Goal: Task Accomplishment & Management: Manage account settings

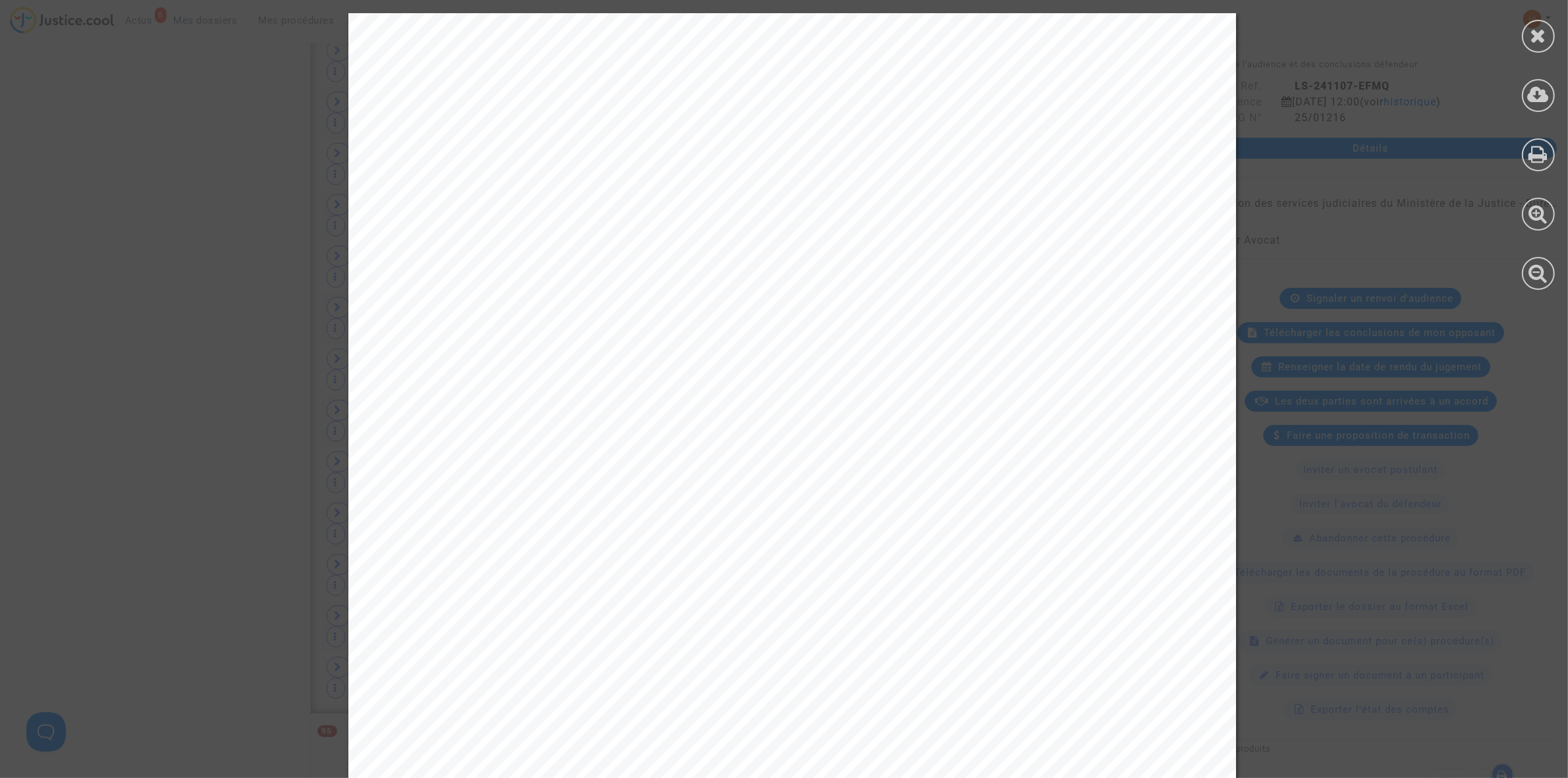
scroll to position [165, 0]
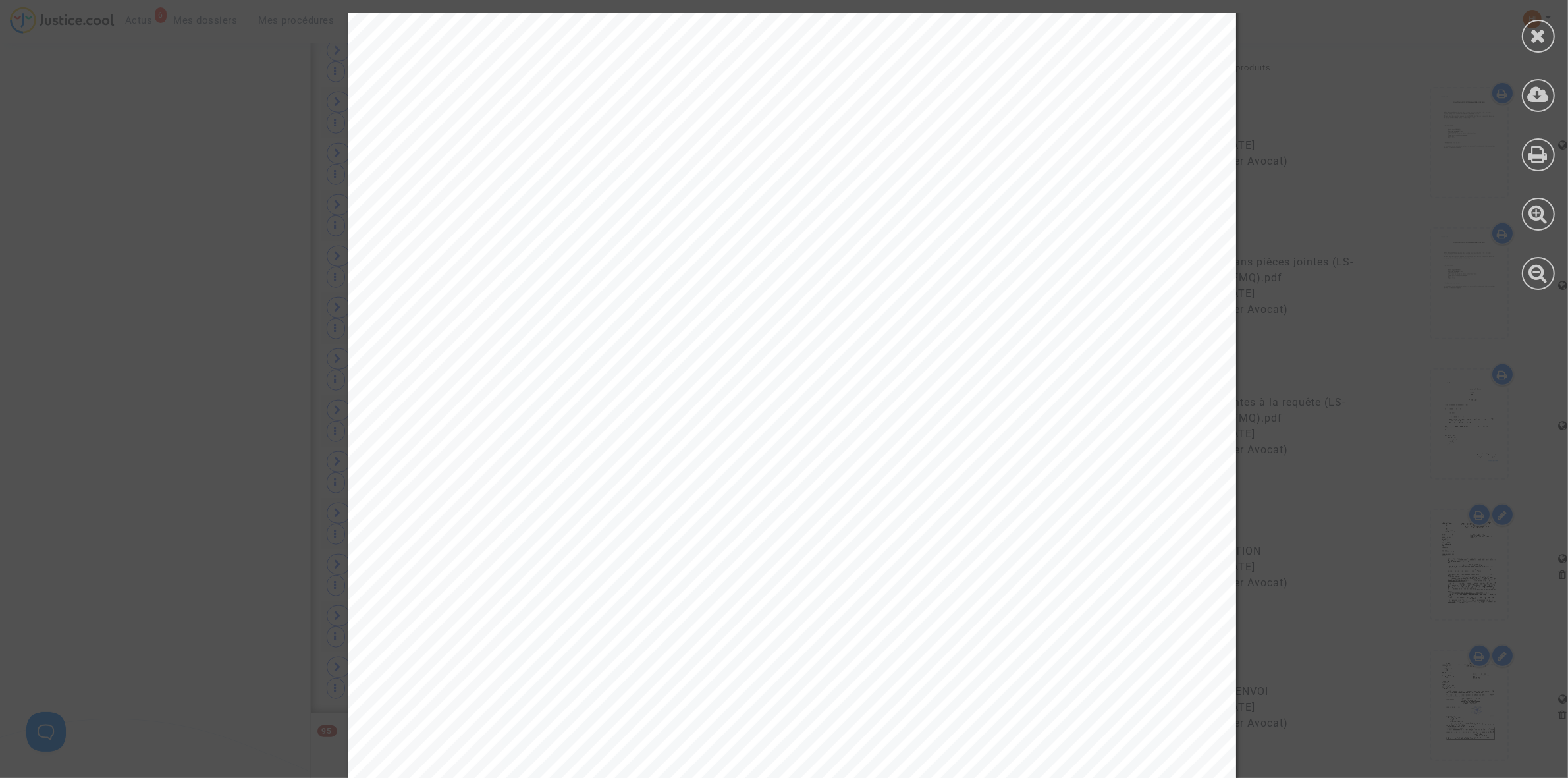
click at [1521, 37] on div at bounding box center [1537, 152] width 59 height 303
click at [1535, 40] on icon at bounding box center [1538, 36] width 17 height 20
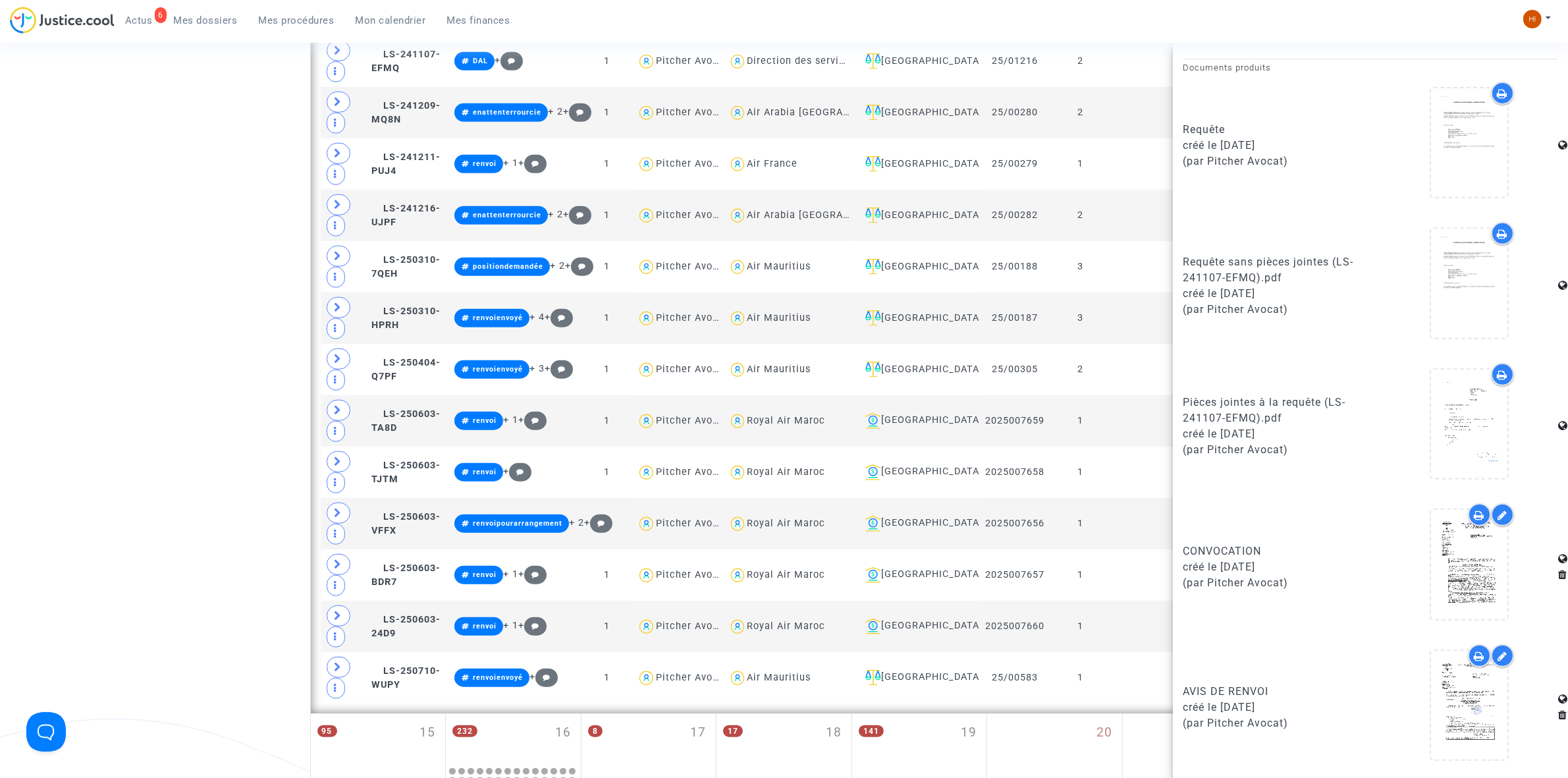
click at [208, 18] on span "Mes dossiers" at bounding box center [206, 21] width 64 height 12
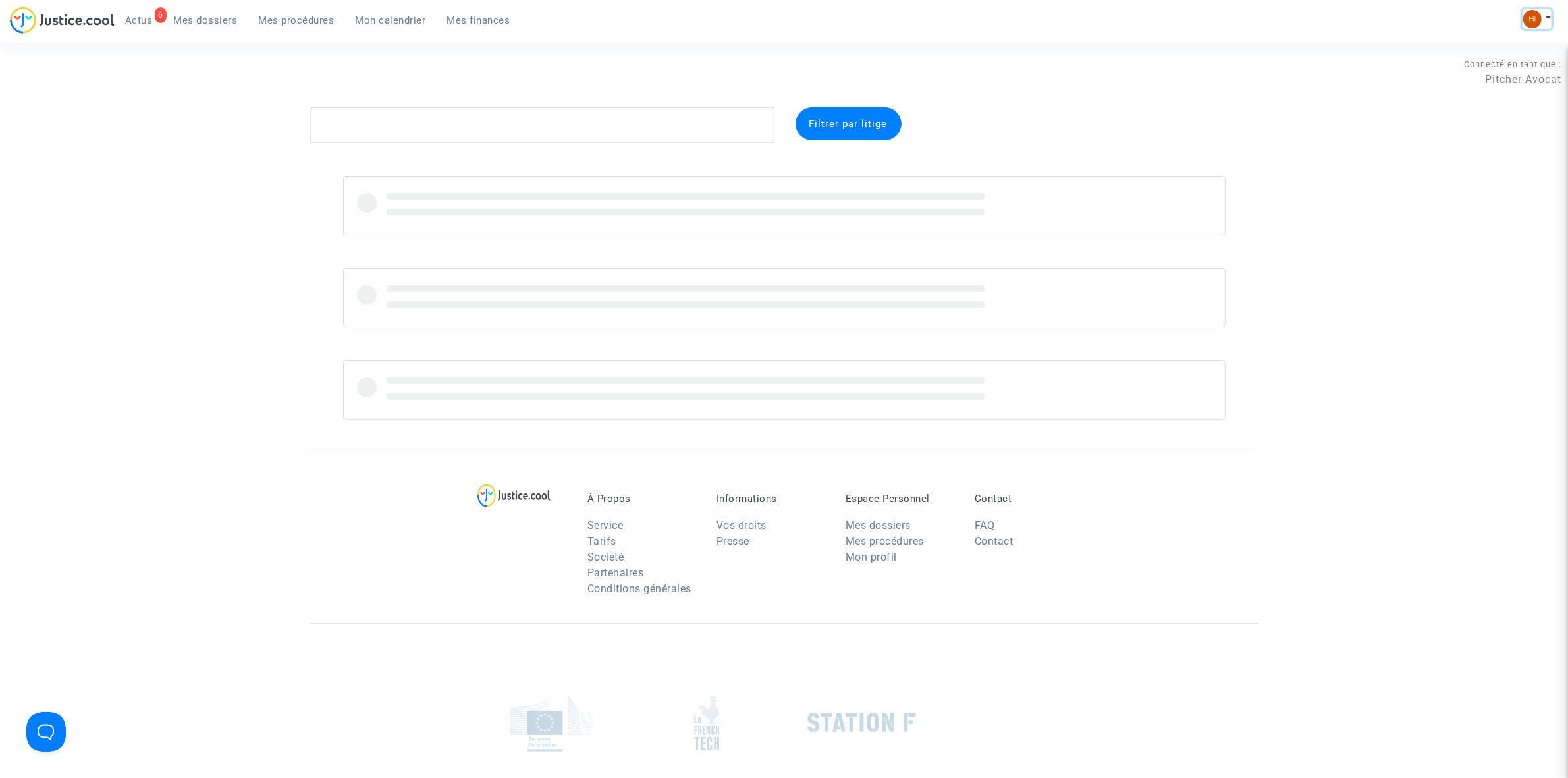
click at [1531, 20] on img at bounding box center [1532, 19] width 19 height 19
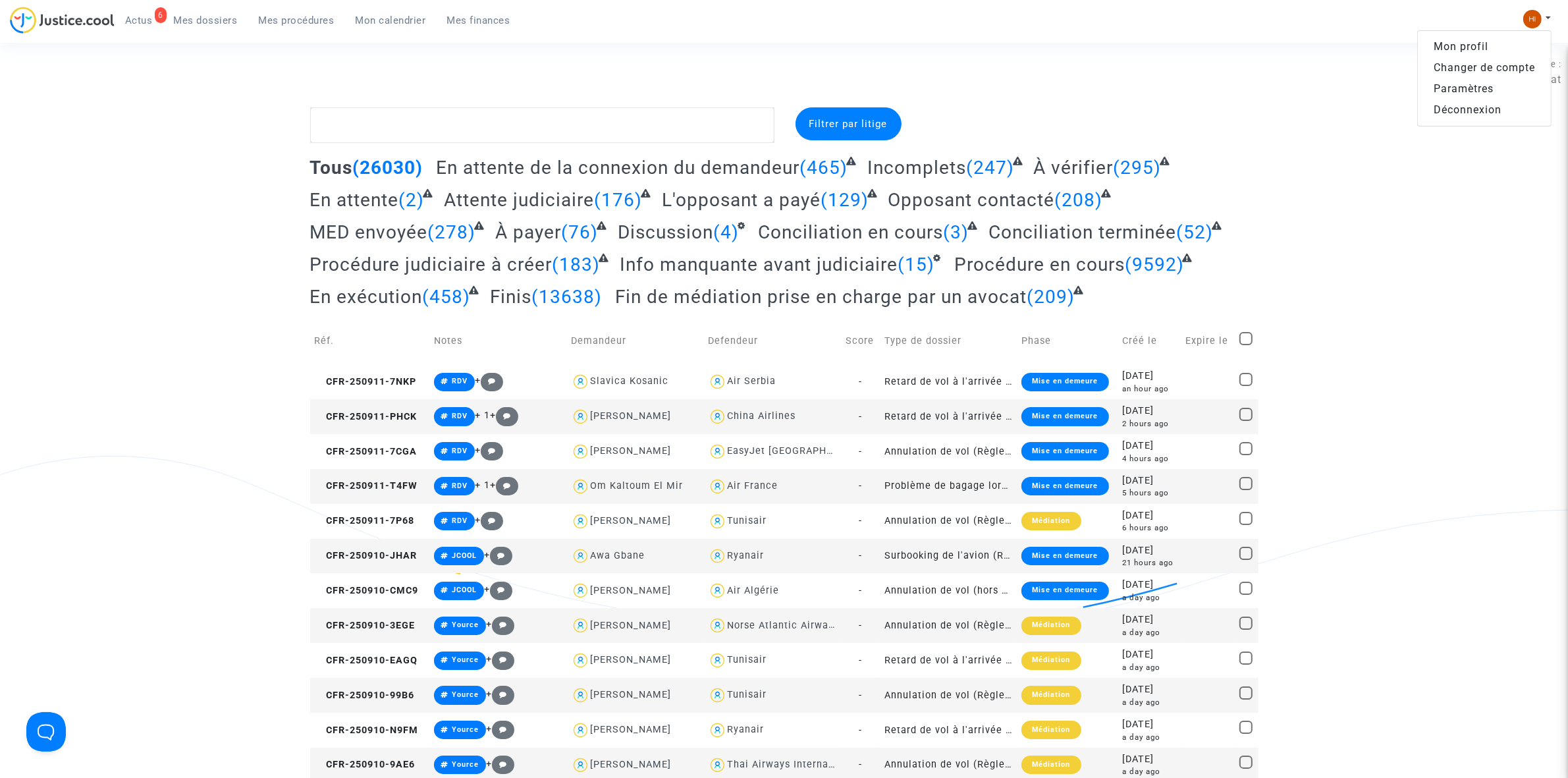
click at [1493, 69] on link "Changer de compte" at bounding box center [1484, 68] width 133 height 21
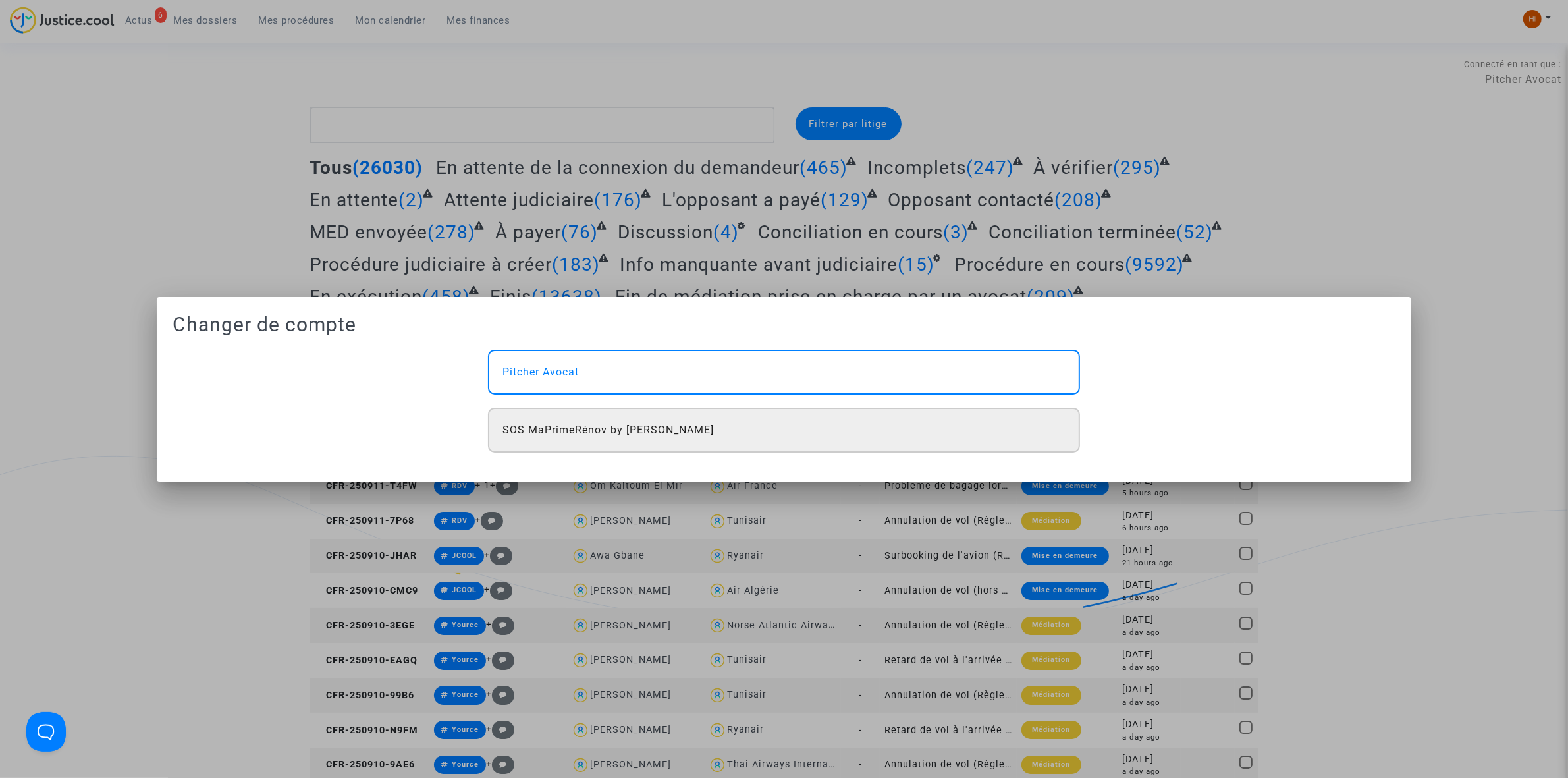
click at [632, 445] on div "SOS MaPrimeRénov by [PERSON_NAME]" at bounding box center [784, 430] width 592 height 45
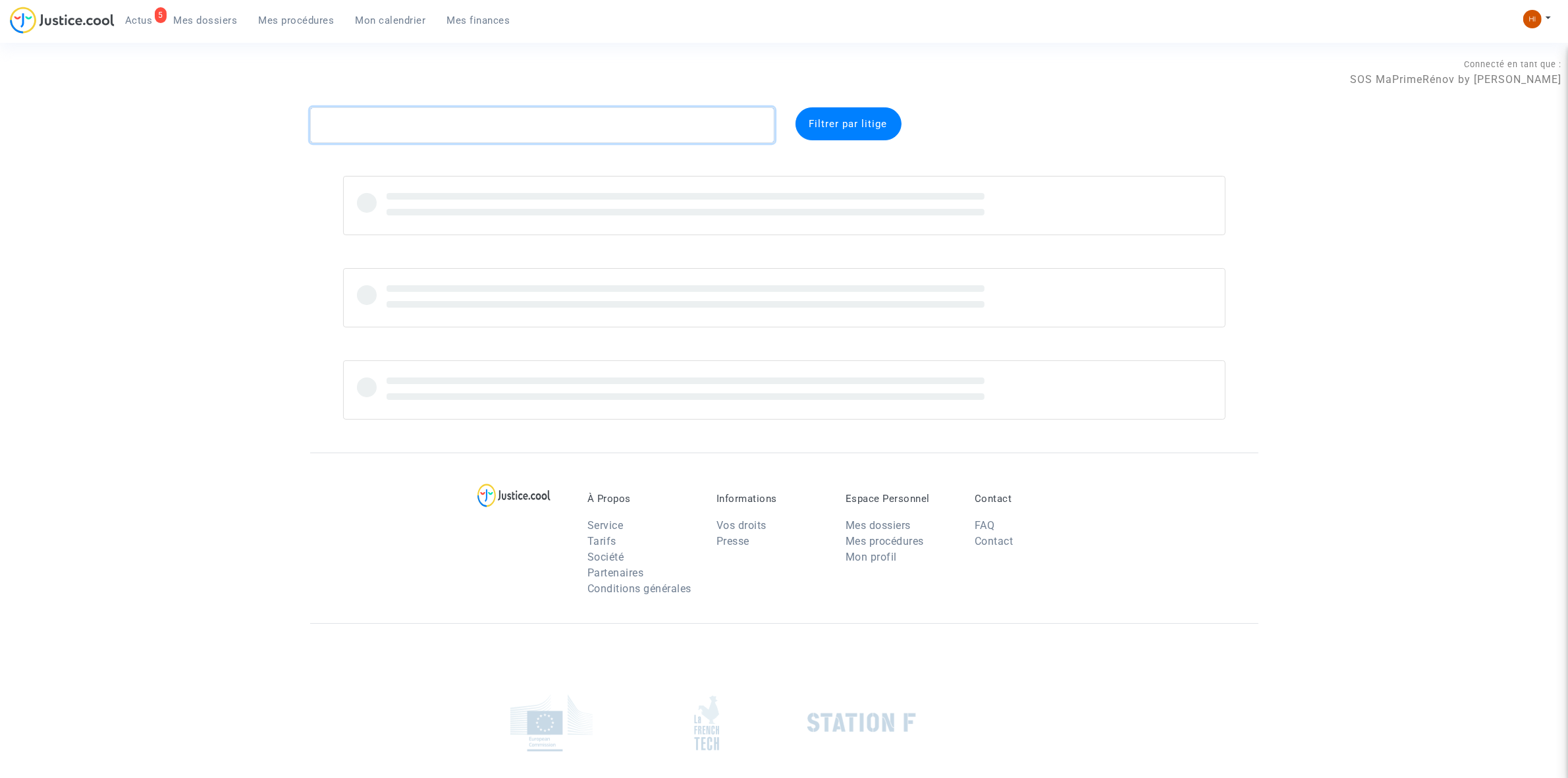
click at [571, 120] on textarea at bounding box center [542, 124] width 464 height 35
